Goal: Information Seeking & Learning: Learn about a topic

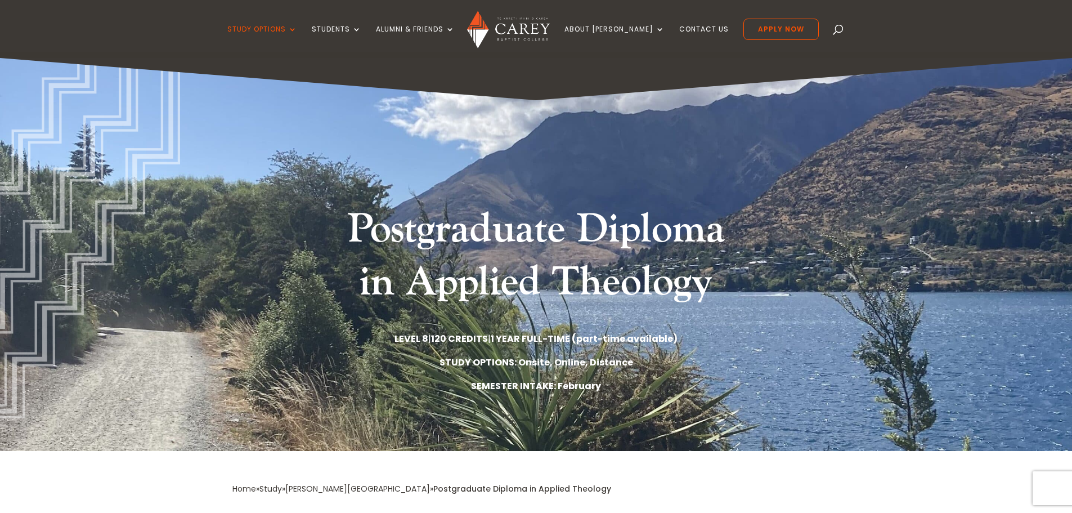
scroll to position [394, 0]
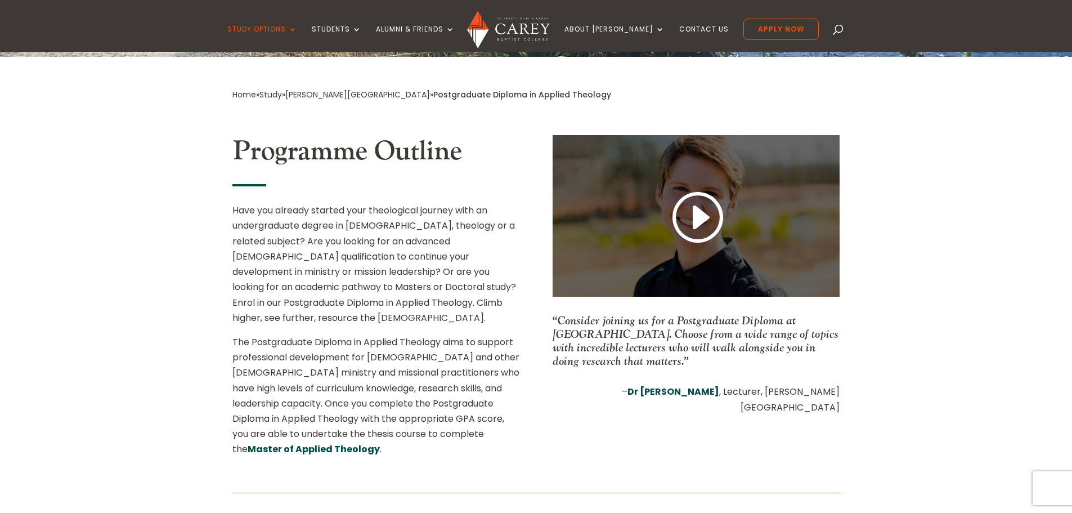
drag, startPoint x: 0, startPoint y: 0, endPoint x: 700, endPoint y: 229, distance: 736.2
click at [700, 229] on link at bounding box center [696, 218] width 54 height 59
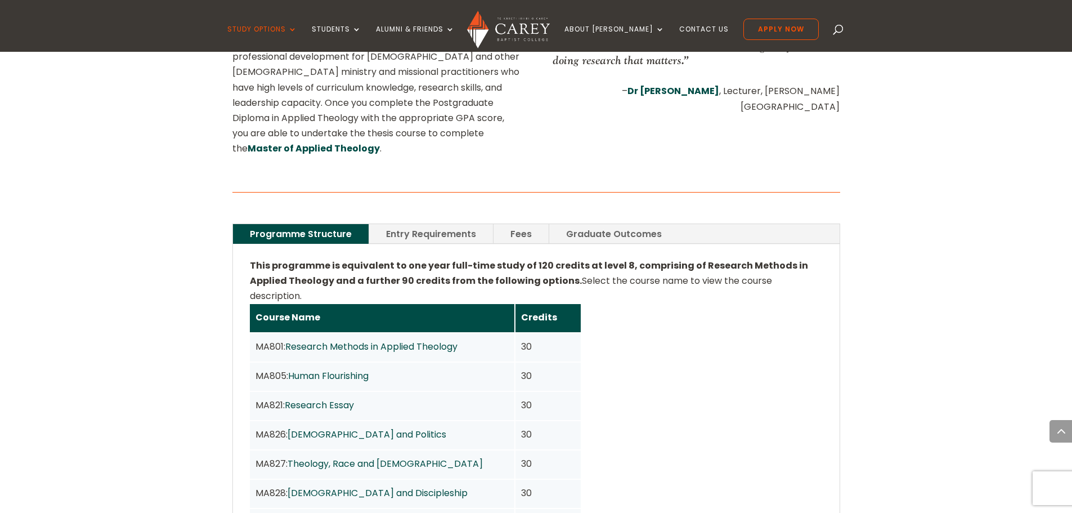
scroll to position [788, 0]
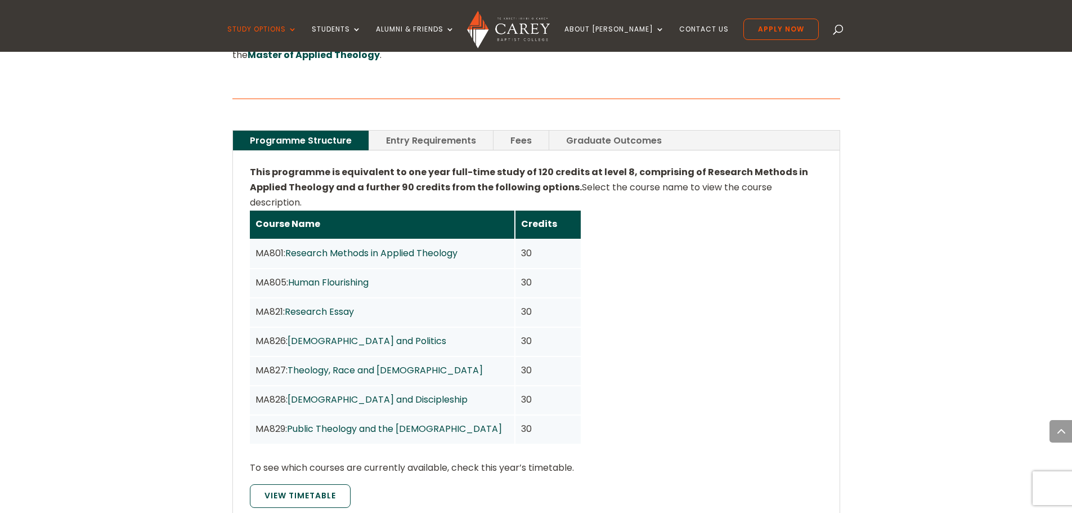
click at [410, 269] on div "MA805: Human Flourishing" at bounding box center [382, 283] width 265 height 28
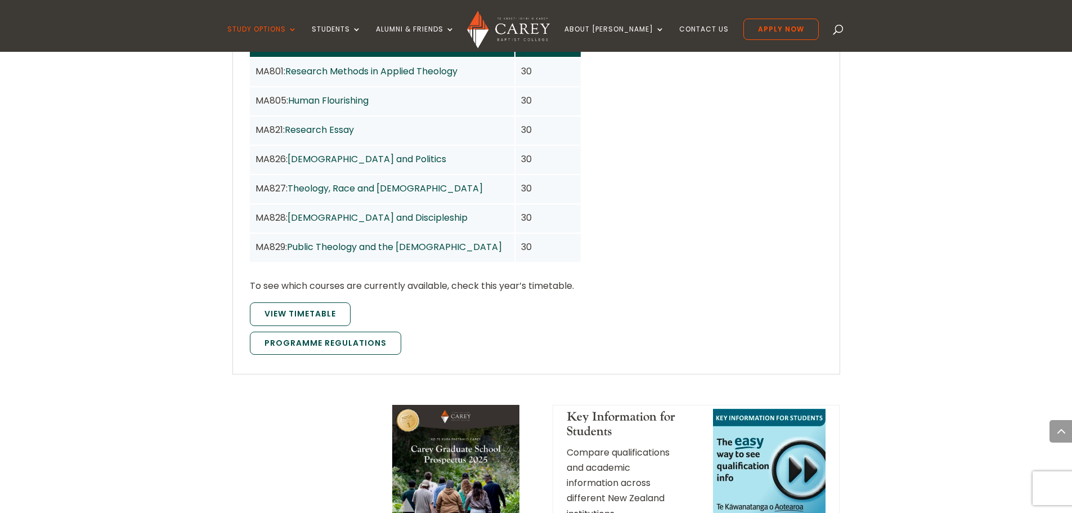
scroll to position [901, 0]
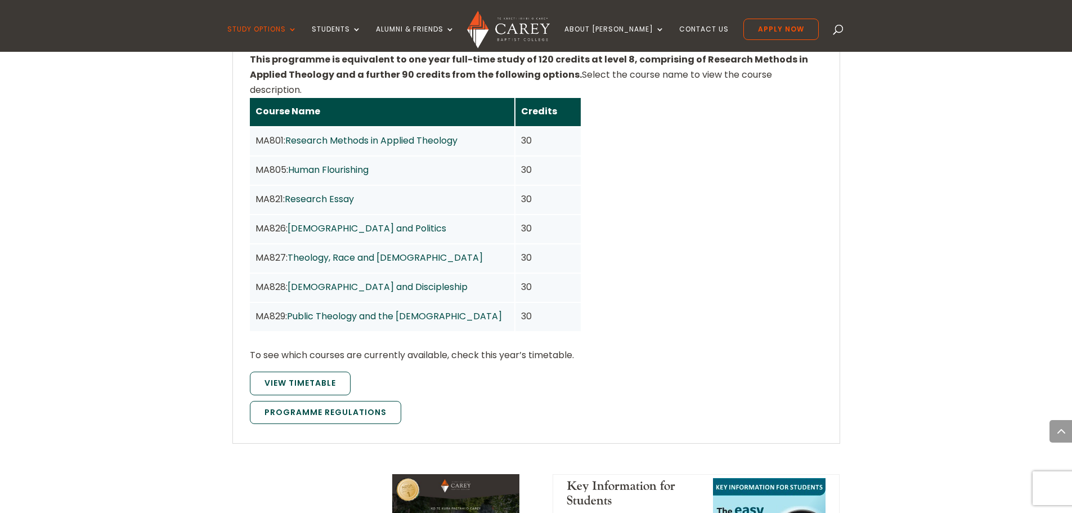
click at [822, 331] on div "This programme is equivalent to one year full-time study of 120 credits at leve…" at bounding box center [536, 241] width 573 height 378
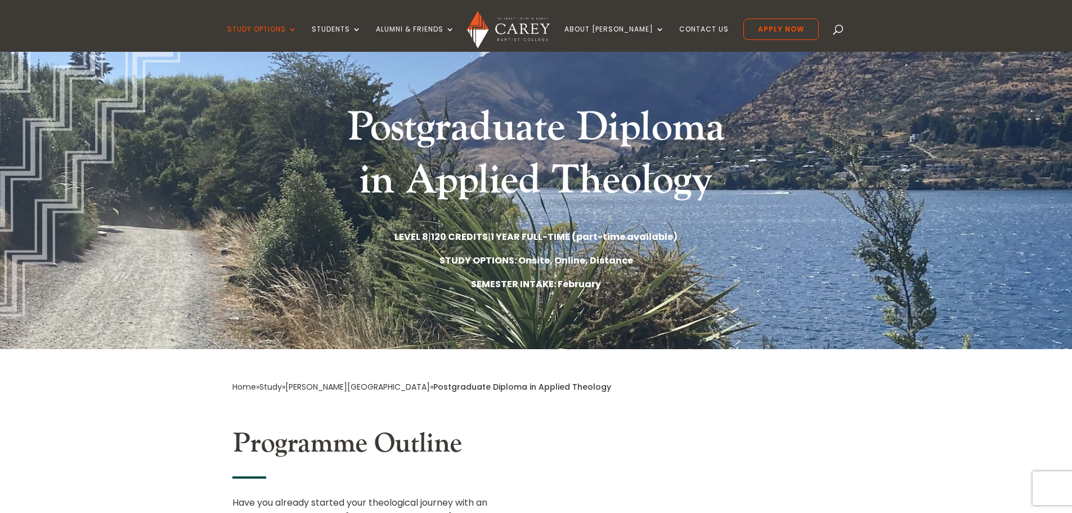
scroll to position [0, 0]
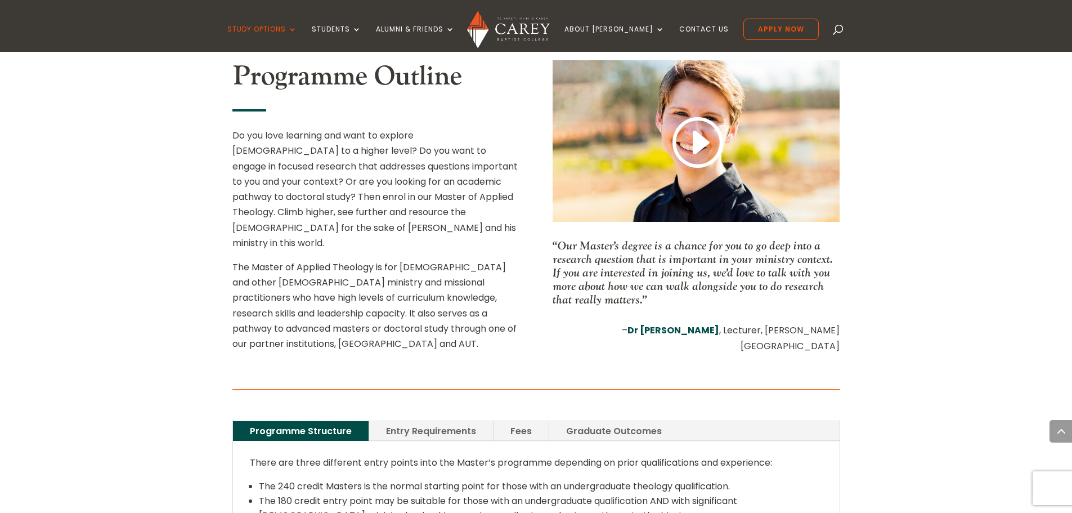
scroll to position [394, 0]
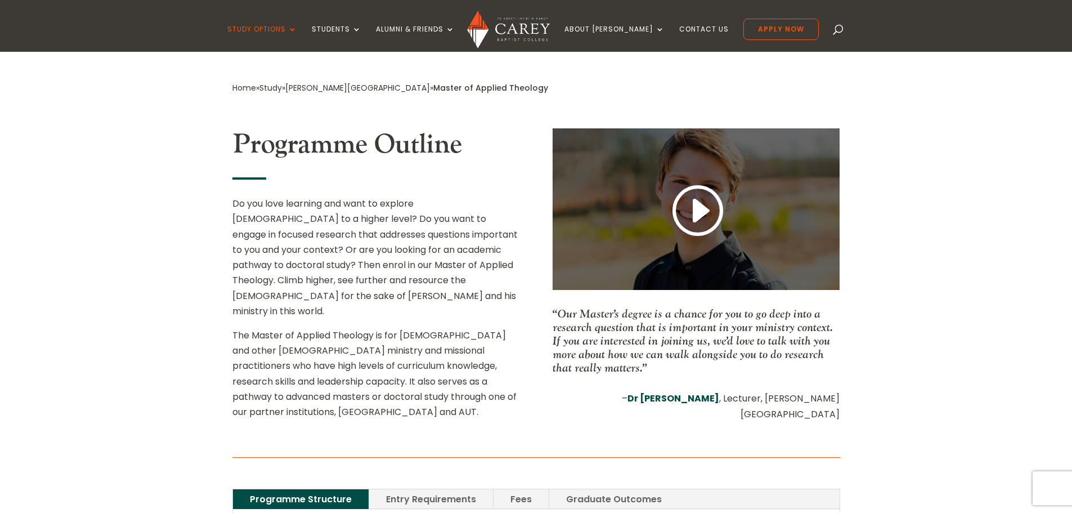
click at [692, 211] on link at bounding box center [696, 211] width 54 height 59
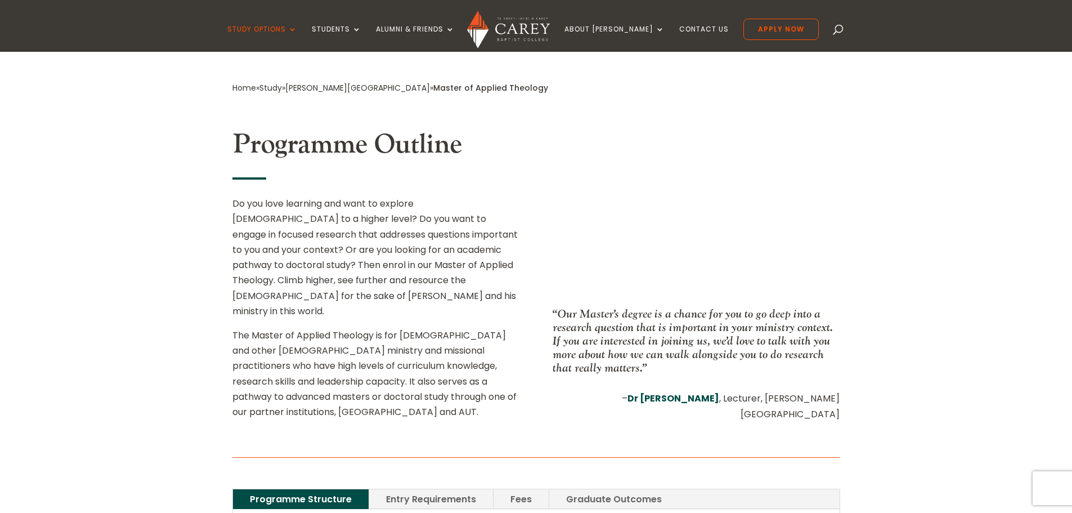
click at [660, 337] on p "“Our Master’s degree is a chance for you to go deep into a research question th…" at bounding box center [696, 341] width 287 height 68
click at [678, 359] on p "“Our Master’s degree is a chance for you to go deep into a research question th…" at bounding box center [696, 341] width 287 height 68
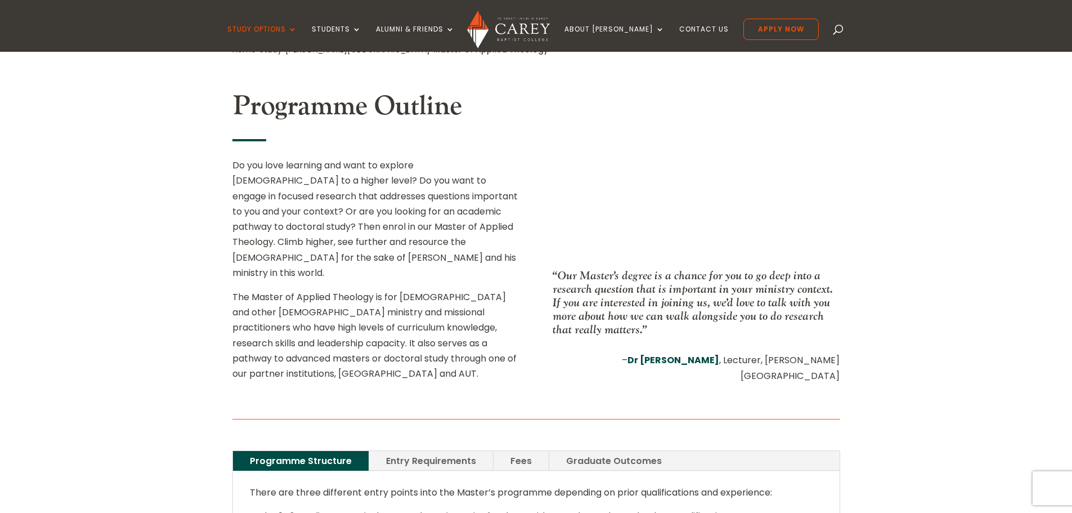
scroll to position [450, 0]
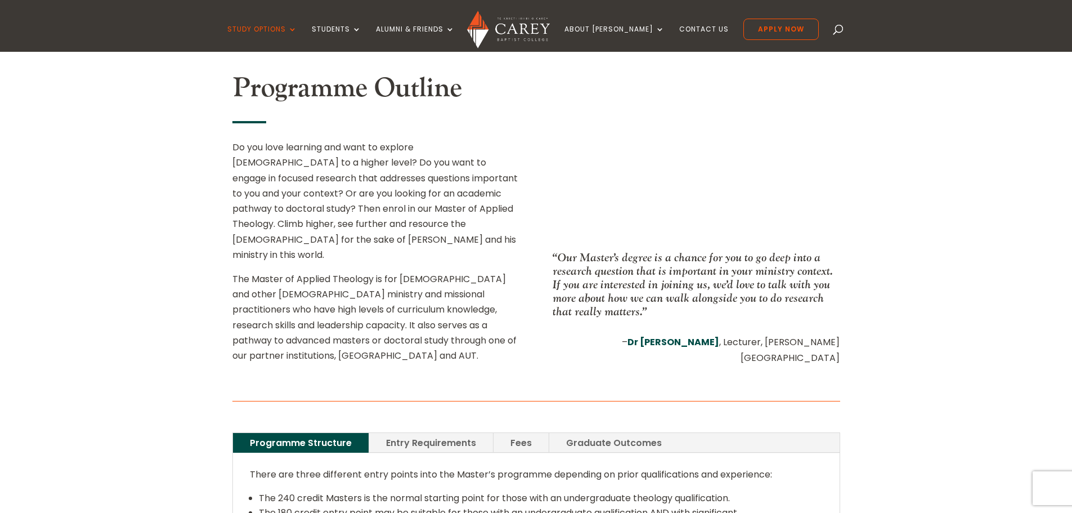
click at [687, 312] on p "“Our Master’s degree is a chance for you to go deep into a research question th…" at bounding box center [696, 284] width 287 height 68
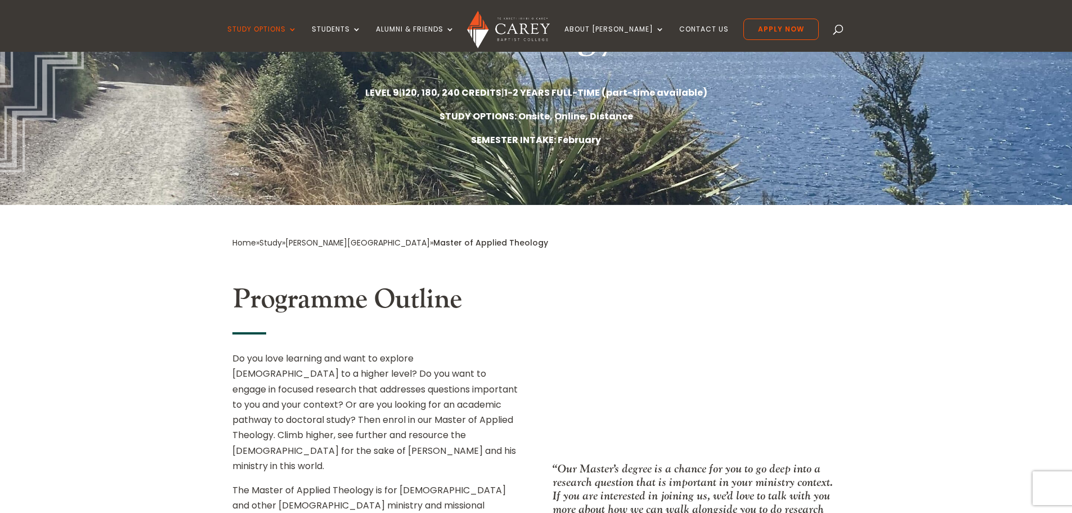
scroll to position [338, 0]
